Goal: Task Accomplishment & Management: Manage account settings

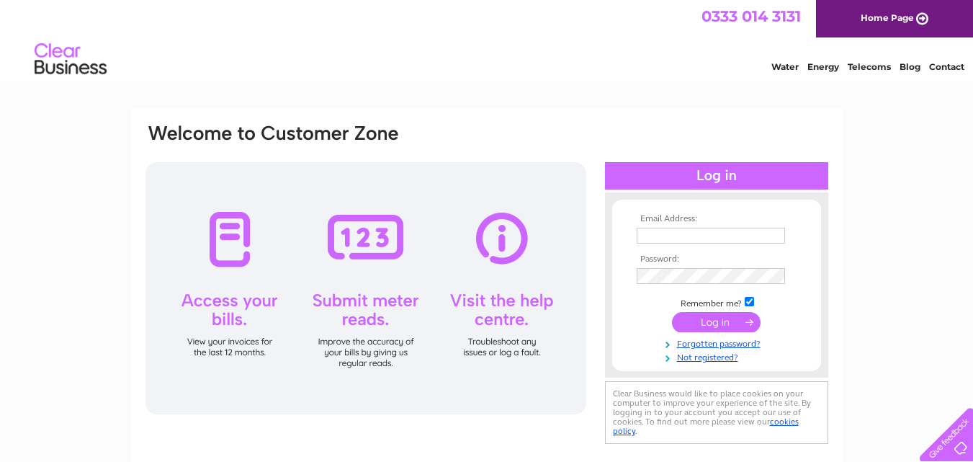
type input "[EMAIL_ADDRESS][DOMAIN_NAME]"
click at [728, 316] on input "submit" at bounding box center [716, 322] width 89 height 20
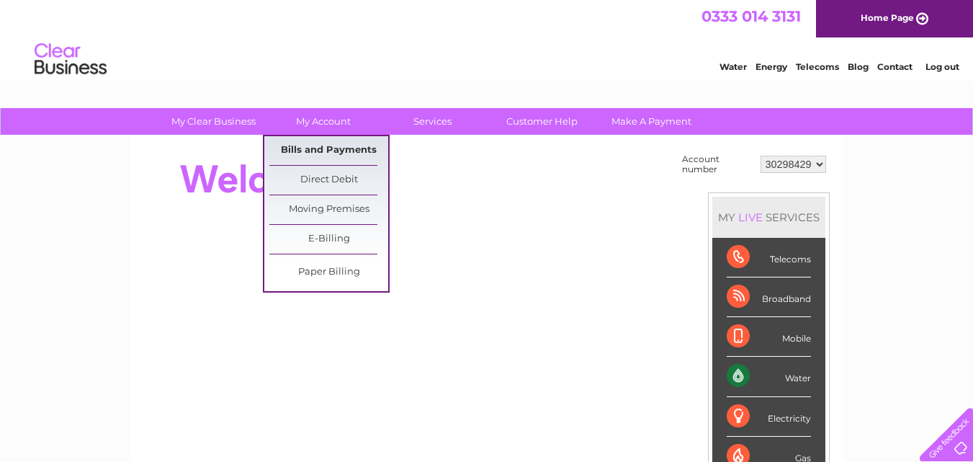
click at [328, 150] on link "Bills and Payments" at bounding box center [328, 150] width 119 height 29
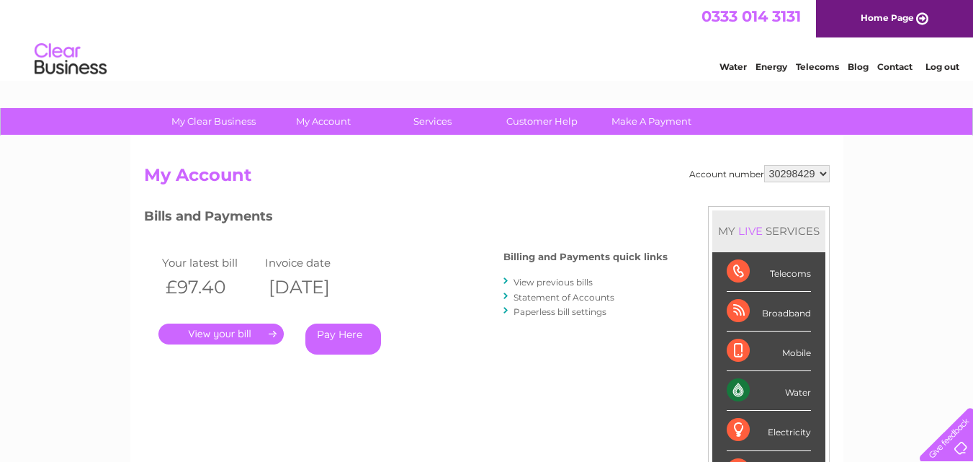
click at [254, 331] on link "." at bounding box center [220, 333] width 125 height 21
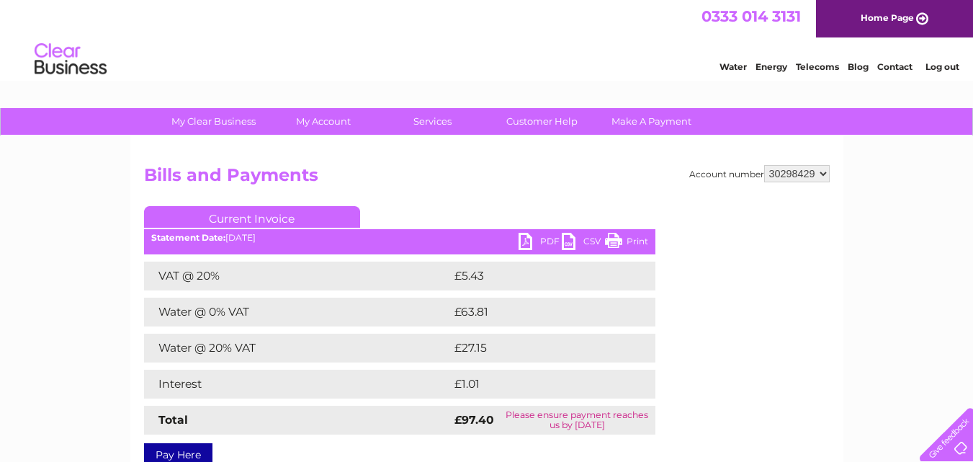
click at [534, 240] on link "PDF" at bounding box center [540, 243] width 43 height 21
